Goal: Contribute content: Contribute content

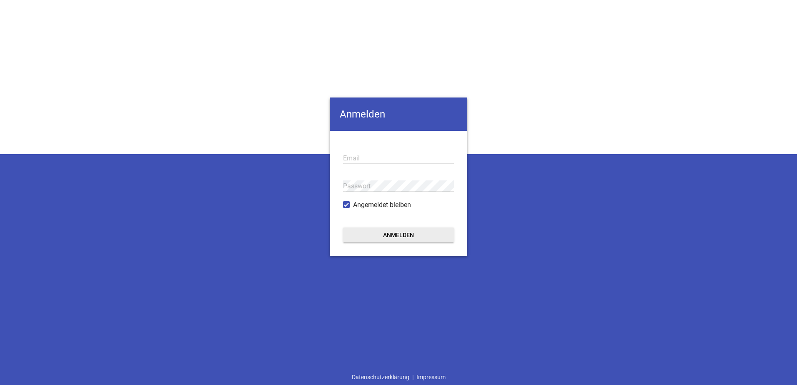
type input "[EMAIL_ADDRESS][DOMAIN_NAME]"
click at [403, 236] on button "Anmelden" at bounding box center [398, 235] width 111 height 15
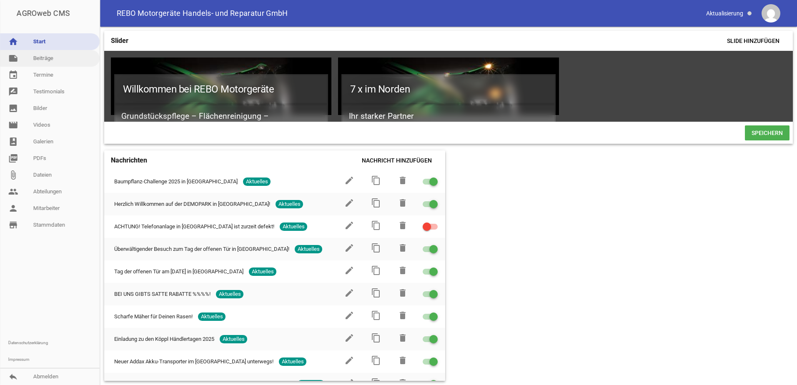
click at [45, 62] on link "note Beiträge" at bounding box center [50, 58] width 100 height 17
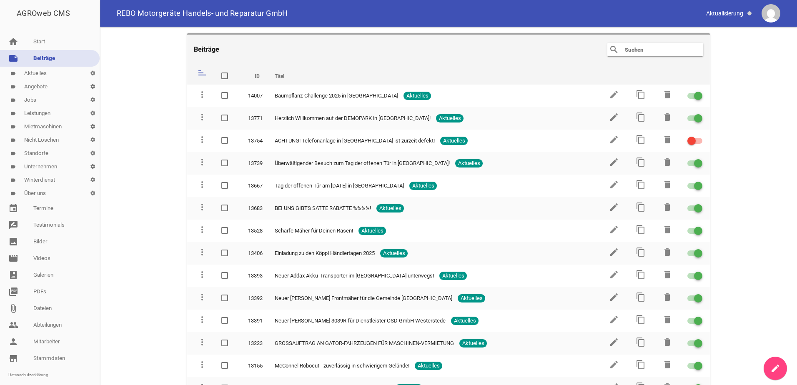
click at [776, 370] on icon "create" at bounding box center [776, 369] width 10 height 10
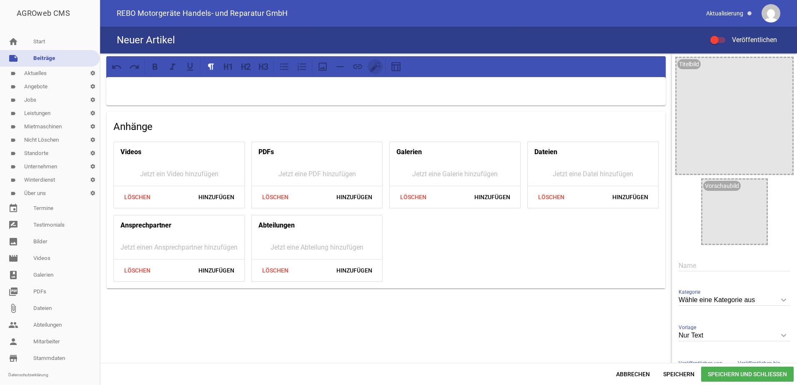
click at [372, 70] on icon at bounding box center [375, 66] width 11 height 11
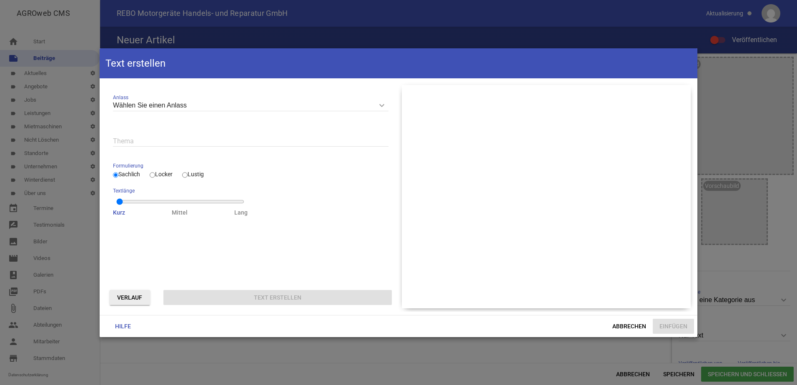
click at [381, 105] on icon "keyboard_arrow_down" at bounding box center [381, 105] width 13 height 13
click at [381, 105] on input "Wählen Sie einen Anlass" at bounding box center [251, 105] width 276 height 11
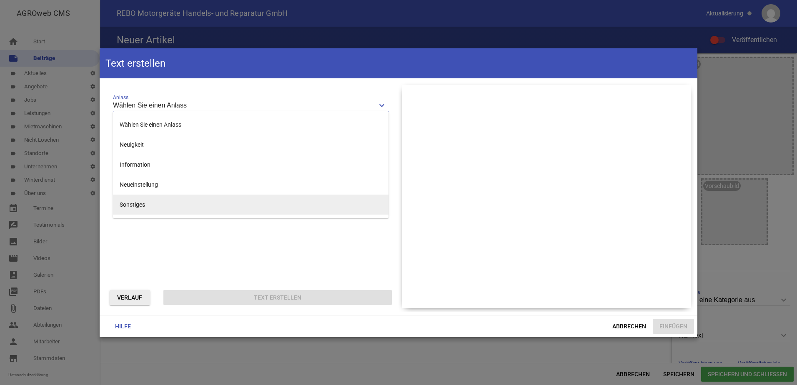
click at [132, 206] on li "Sonstiges" at bounding box center [251, 205] width 276 height 20
type input "Sonstiges"
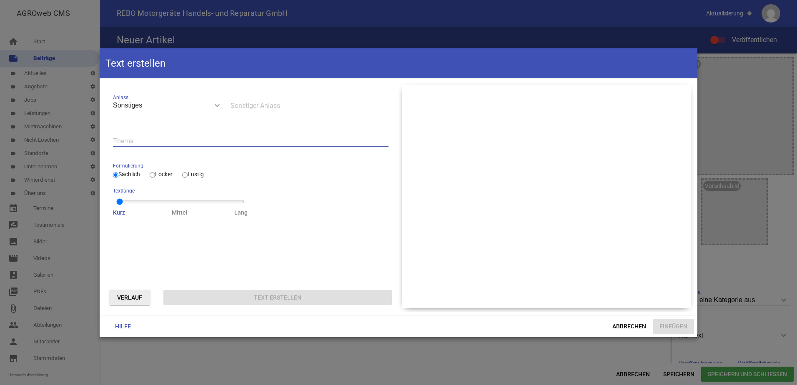
click at [140, 143] on input "text" at bounding box center [251, 141] width 276 height 11
click at [188, 173] on input "Lustig" at bounding box center [184, 175] width 5 height 10
radio input "true"
click at [156, 143] on input "text" at bounding box center [251, 141] width 276 height 11
type input "auto vermietung"
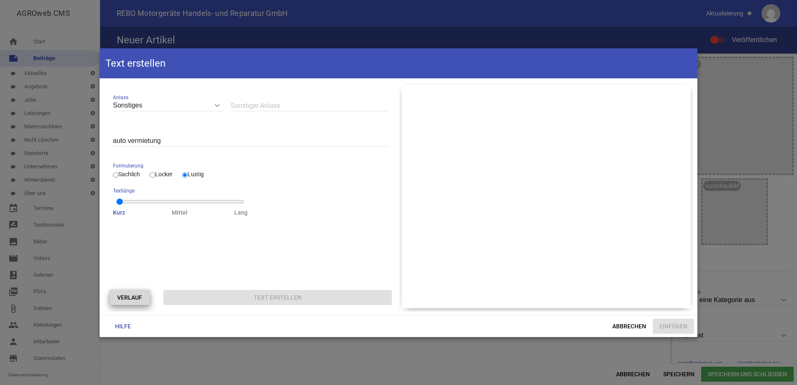
click at [140, 297] on button "Verlauf" at bounding box center [130, 297] width 40 height 15
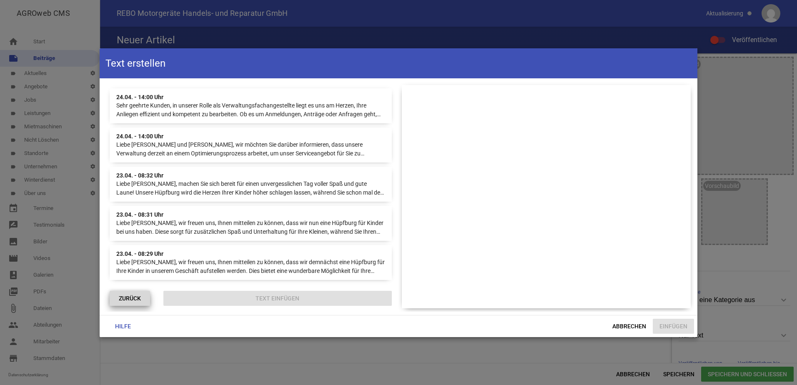
click at [140, 297] on button "ZURÜCK" at bounding box center [130, 298] width 40 height 15
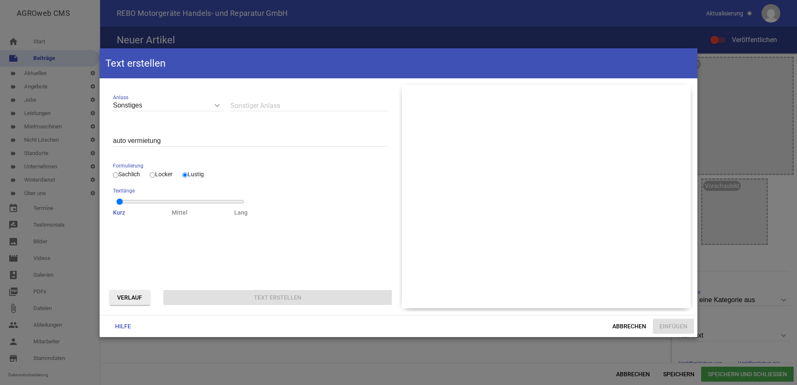
click at [216, 106] on icon "keyboard_arrow_down" at bounding box center [217, 105] width 13 height 13
click at [216, 106] on input "Sonstiges" at bounding box center [168, 105] width 111 height 11
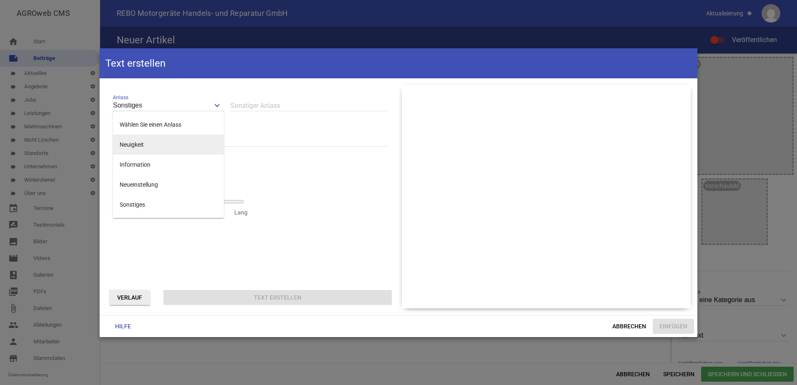
click at [134, 145] on li "Neuigkeit" at bounding box center [168, 145] width 111 height 20
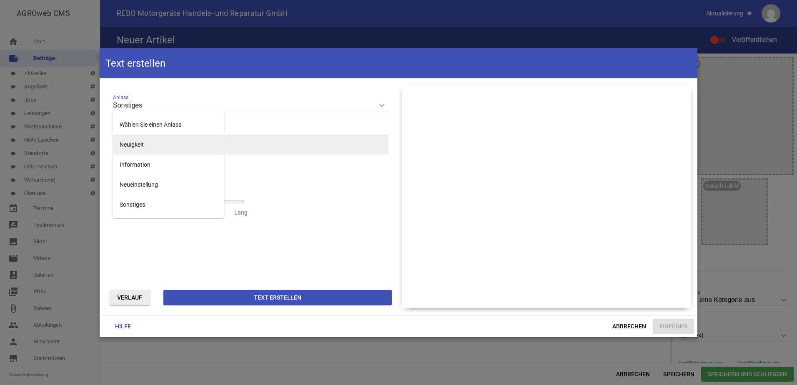
type input "Neuigkeit"
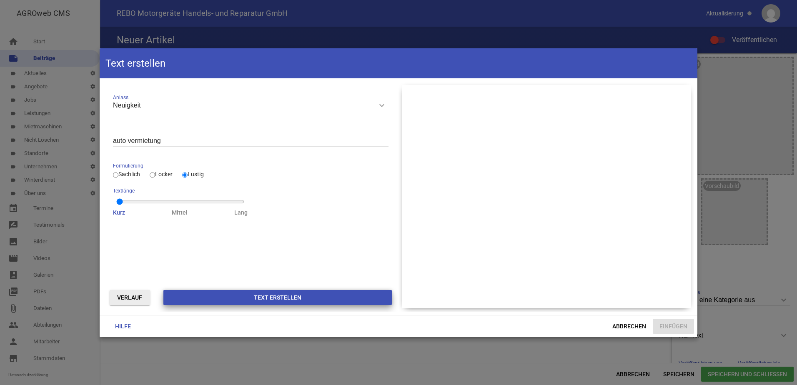
click at [236, 293] on button "Text erstellen" at bounding box center [277, 297] width 229 height 15
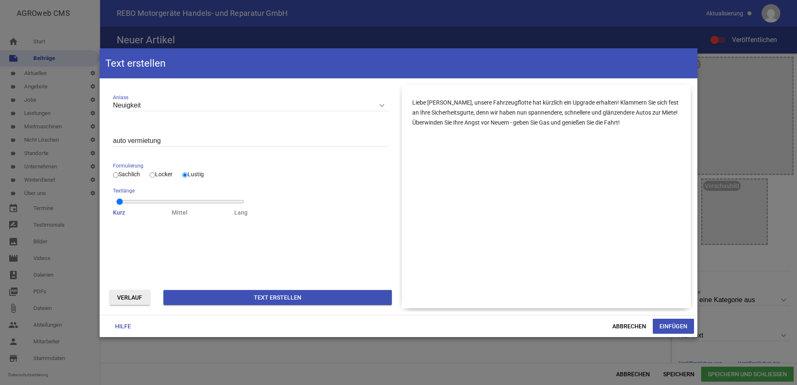
click at [117, 139] on input "auto vermietung" at bounding box center [251, 141] width 276 height 11
click at [369, 297] on button "Text erstellen" at bounding box center [277, 297] width 229 height 15
drag, startPoint x: 646, startPoint y: 134, endPoint x: 597, endPoint y: 125, distance: 49.7
click at [597, 125] on div "Hallo liebe [PERSON_NAME]! Wie Sie wahrscheinlich mitbekommen haben, vermieten …" at bounding box center [546, 197] width 289 height 224
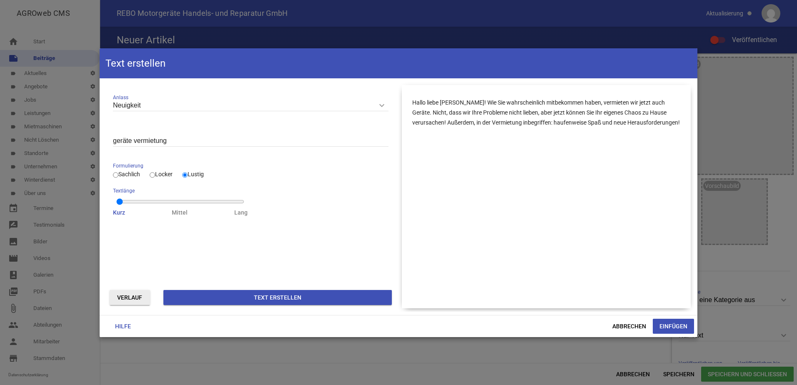
click at [157, 141] on input "geräte vermietung" at bounding box center [251, 141] width 276 height 11
type input "geräte"
click at [207, 300] on button "Text erstellen" at bounding box center [277, 297] width 229 height 15
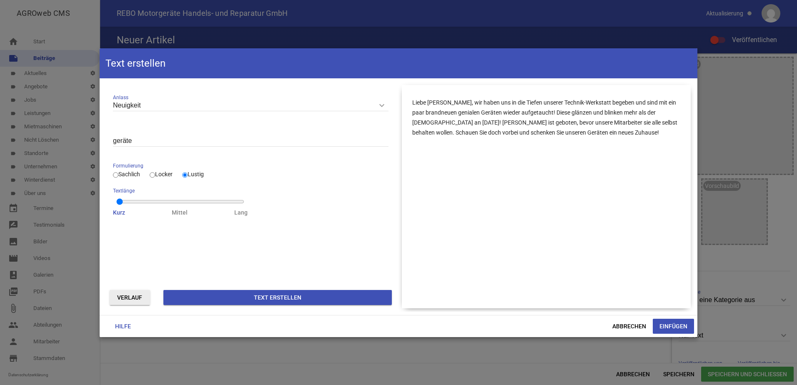
click at [675, 329] on button "Einfügen" at bounding box center [673, 326] width 41 height 15
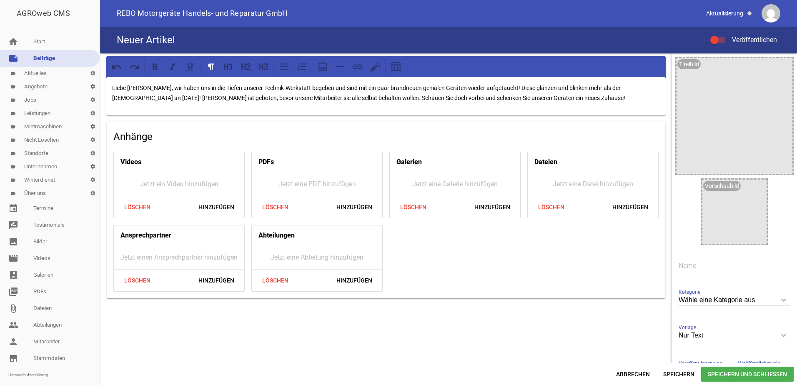
click at [554, 101] on p "Liebe [PERSON_NAME], wir haben uns in die Tiefen unserer Technik-Werkstatt bege…" at bounding box center [386, 93] width 548 height 20
click at [371, 70] on icon at bounding box center [374, 69] width 8 height 8
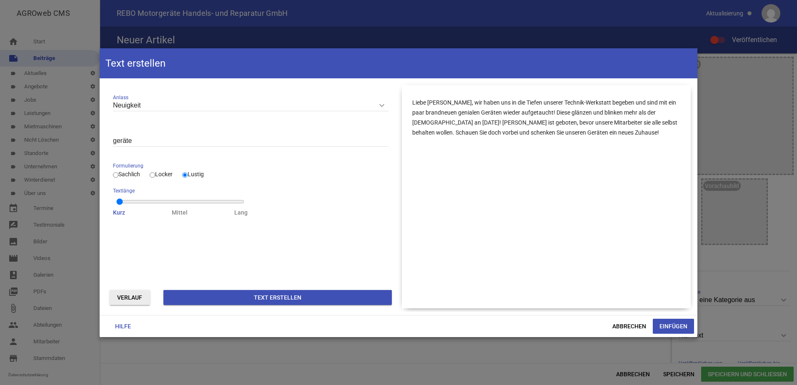
click at [141, 140] on input "geräte" at bounding box center [251, 141] width 276 height 11
drag, startPoint x: 136, startPoint y: 141, endPoint x: 99, endPoint y: 141, distance: 37.5
click at [99, 141] on div "AGROweb CMS home Start note Beiträge label Aktuelles settings label Angebote se…" at bounding box center [398, 192] width 797 height 385
type input "werkstatt"
click at [252, 298] on button "Text erstellen" at bounding box center [277, 297] width 229 height 15
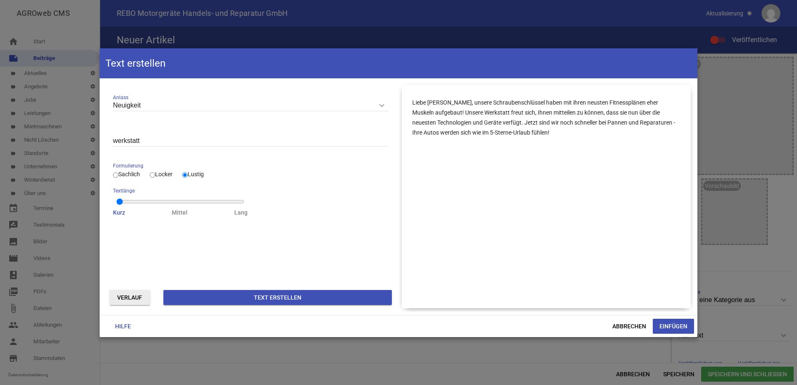
click at [379, 106] on icon "keyboard_arrow_down" at bounding box center [381, 105] width 13 height 13
click at [379, 106] on input "Neuigkeit" at bounding box center [251, 105] width 276 height 11
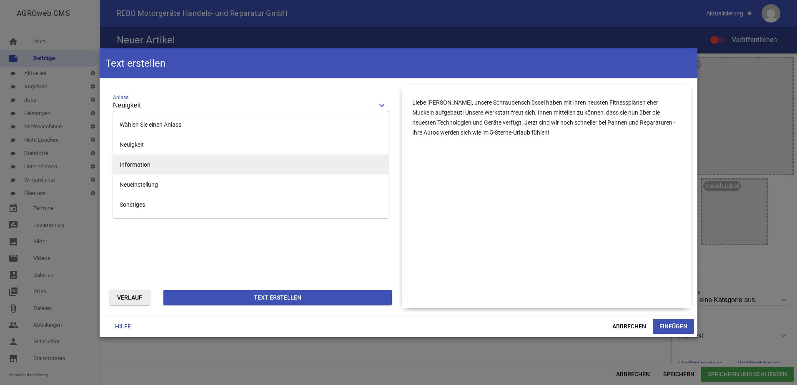
click at [147, 163] on li "Information" at bounding box center [251, 165] width 276 height 20
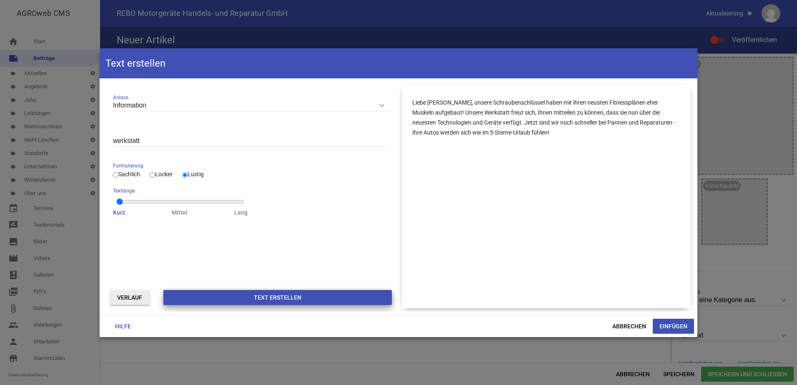
click at [286, 297] on button "Text erstellen" at bounding box center [277, 297] width 229 height 15
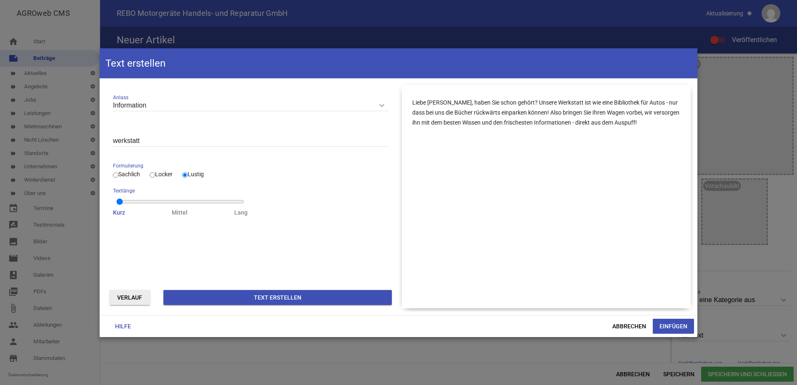
click at [384, 105] on icon "keyboard_arrow_down" at bounding box center [381, 105] width 13 height 13
click at [384, 105] on input "Information" at bounding box center [251, 105] width 276 height 11
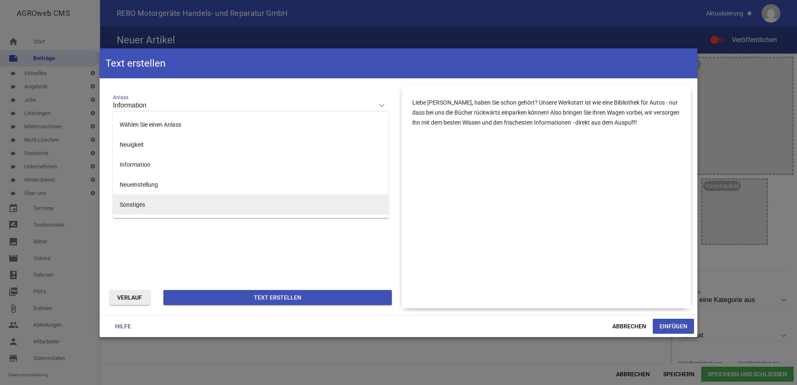
click at [170, 205] on li "Sonstiges" at bounding box center [251, 205] width 276 height 20
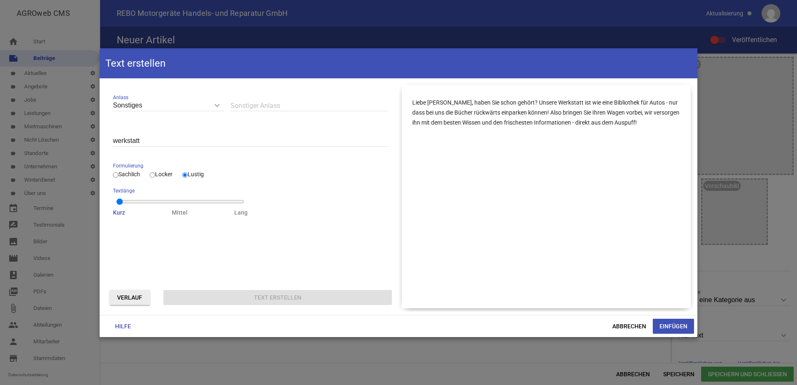
click at [215, 105] on icon "keyboard_arrow_down" at bounding box center [217, 105] width 13 height 13
click at [215, 105] on input "Sonstiges" at bounding box center [168, 105] width 111 height 11
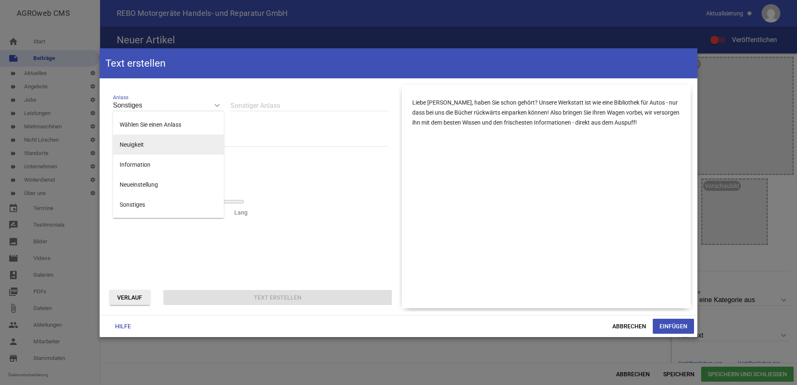
click at [135, 143] on li "Neuigkeit" at bounding box center [168, 145] width 111 height 20
type input "Neuigkeit"
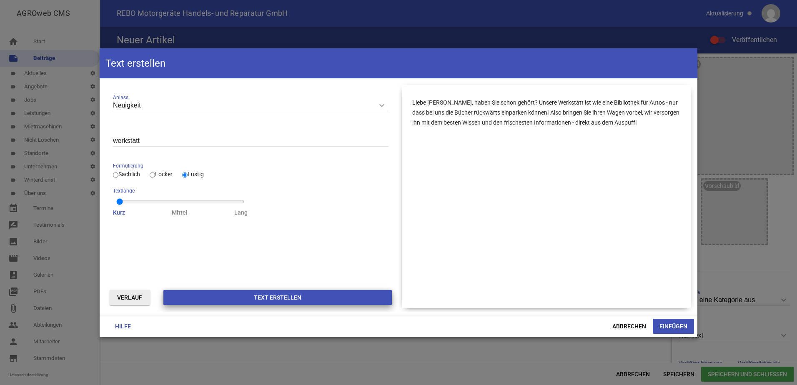
click at [187, 295] on button "Text erstellen" at bounding box center [277, 297] width 229 height 15
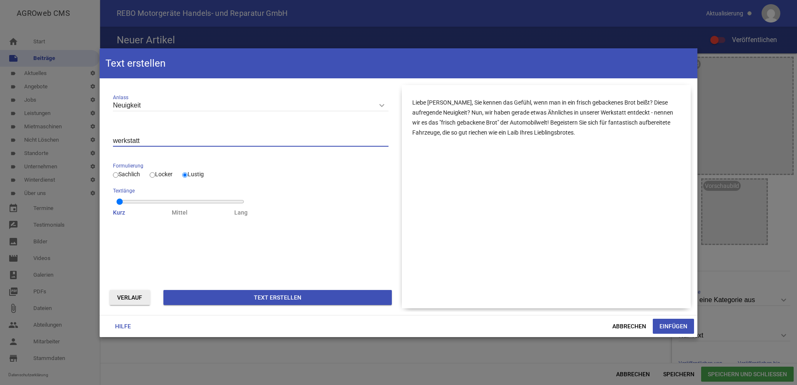
drag, startPoint x: 142, startPoint y: 140, endPoint x: 108, endPoint y: 140, distance: 33.4
click at [108, 140] on div "Neuigkeit keyboard_arrow_down Anlass Wählen Sie einen Anlass Neuigkeit Informat…" at bounding box center [250, 154] width 289 height 138
type input "b"
click at [342, 300] on button "Text erstellen" at bounding box center [277, 297] width 229 height 15
click at [143, 141] on input "crossover" at bounding box center [251, 141] width 276 height 11
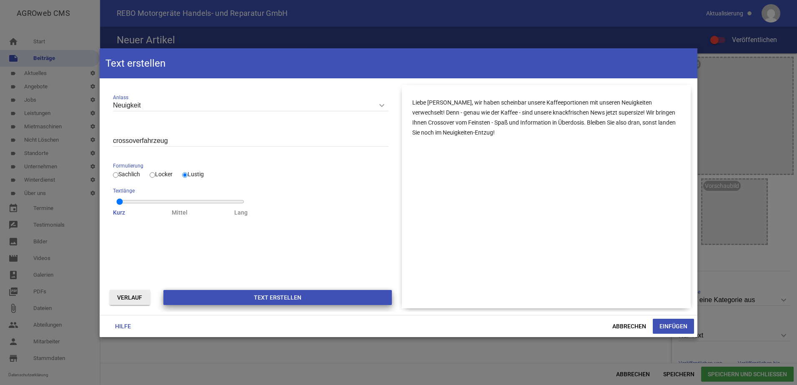
click at [330, 304] on button "Text erstellen" at bounding box center [277, 297] width 229 height 15
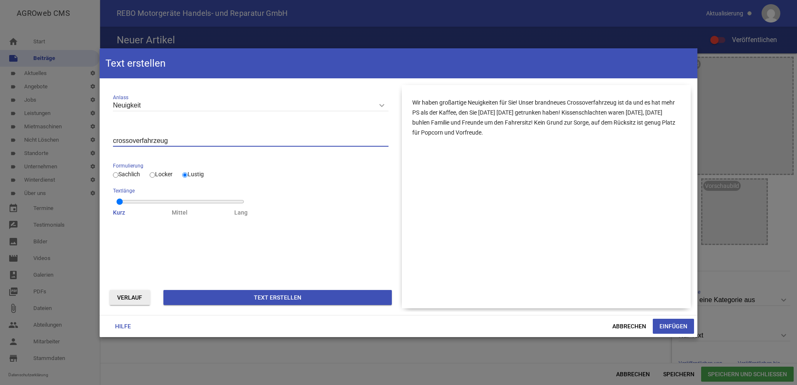
drag, startPoint x: 171, startPoint y: 141, endPoint x: 112, endPoint y: 134, distance: 60.0
click at [112, 134] on div "Neuigkeit keyboard_arrow_down Anlass Wählen Sie einen Anlass Neuigkeit Informat…" at bounding box center [250, 154] width 289 height 138
click at [277, 298] on button "Text erstellen" at bounding box center [277, 297] width 229 height 15
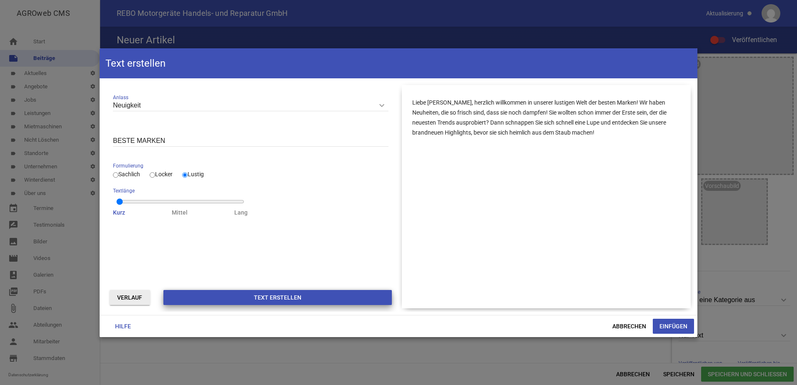
click at [215, 293] on button "Text erstellen" at bounding box center [277, 297] width 229 height 15
click at [160, 141] on input "BESTE MARKEN" at bounding box center [251, 141] width 276 height 11
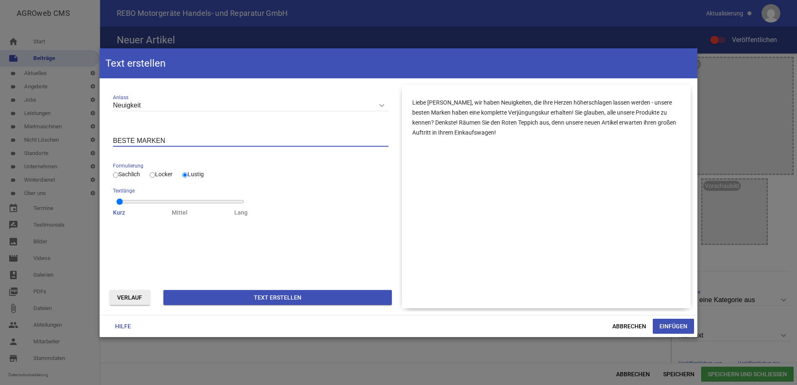
drag, startPoint x: 174, startPoint y: 139, endPoint x: 85, endPoint y: 128, distance: 89.5
click at [85, 128] on div "AGROweb CMS home Start note Beiträge label Aktuelles settings label Angebote se…" at bounding box center [398, 192] width 797 height 385
type input "bester service"
click at [303, 298] on button "Text erstellen" at bounding box center [277, 297] width 229 height 15
click at [625, 325] on span "Abbrechen" at bounding box center [629, 326] width 47 height 15
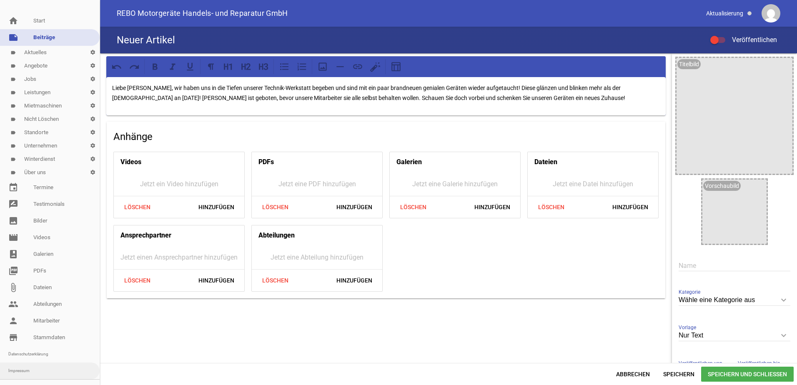
scroll to position [32, 0]
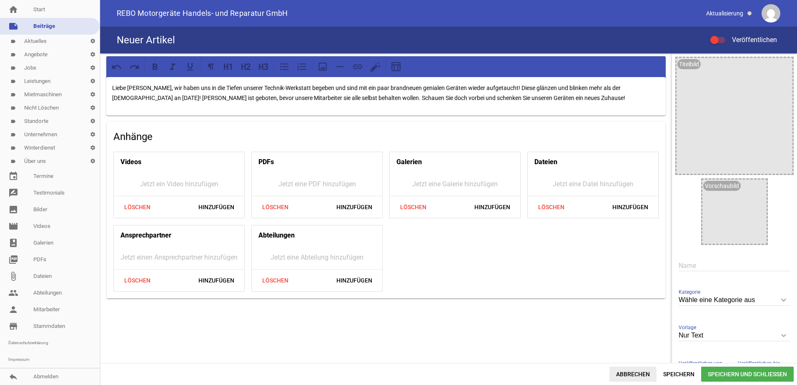
click at [623, 374] on span "Abbrechen" at bounding box center [633, 374] width 47 height 15
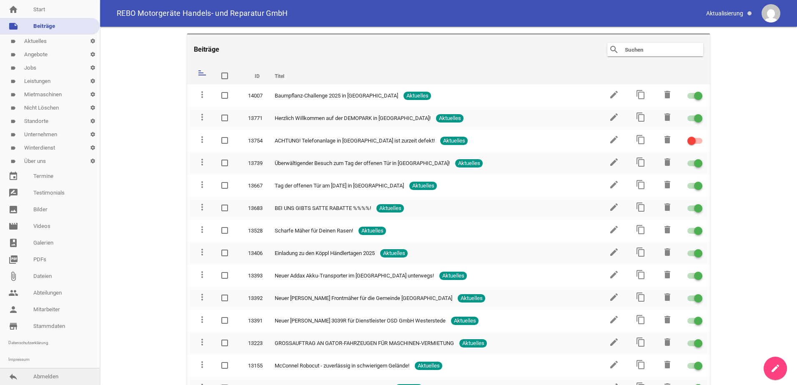
click at [59, 371] on link "reply Abmelden" at bounding box center [50, 377] width 100 height 17
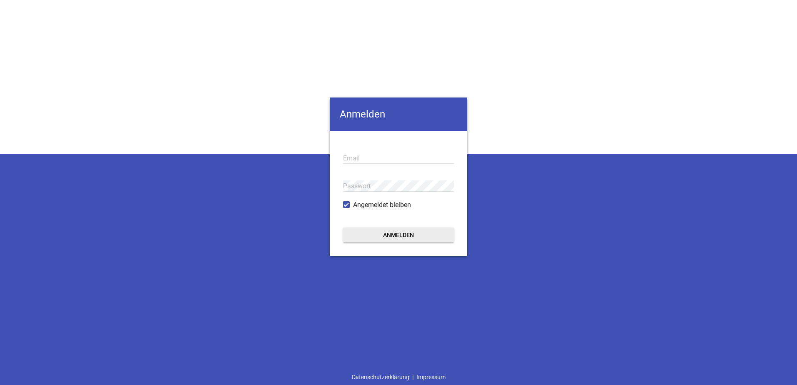
type input "[EMAIL_ADDRESS][DOMAIN_NAME]"
